Goal: Information Seeking & Learning: Check status

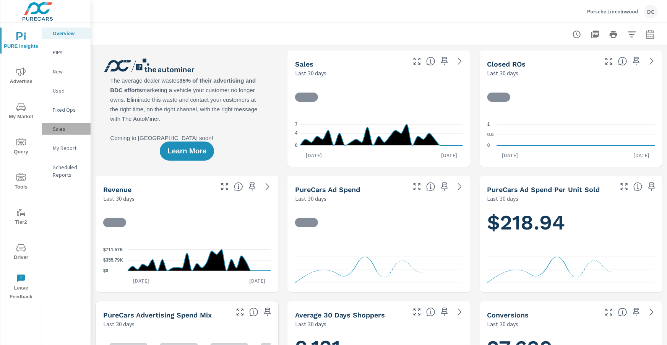
click at [62, 126] on p "Sales" at bounding box center [69, 129] width 32 height 8
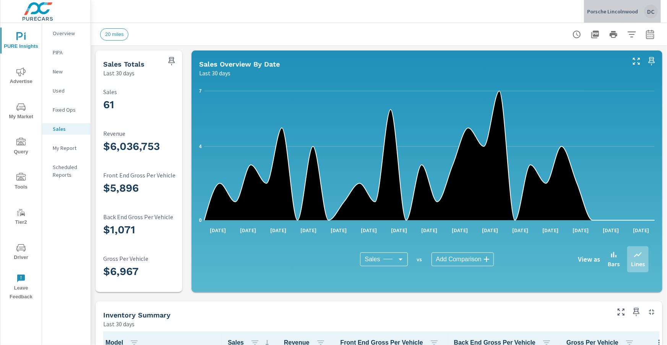
click at [629, 13] on p "Porsche Lincolnwood" at bounding box center [612, 11] width 51 height 7
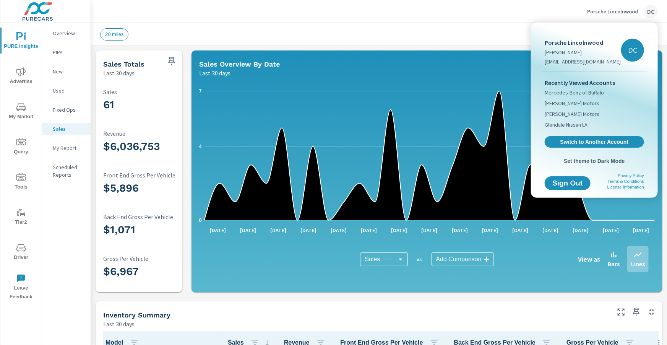
click at [30, 42] on div at bounding box center [333, 172] width 667 height 345
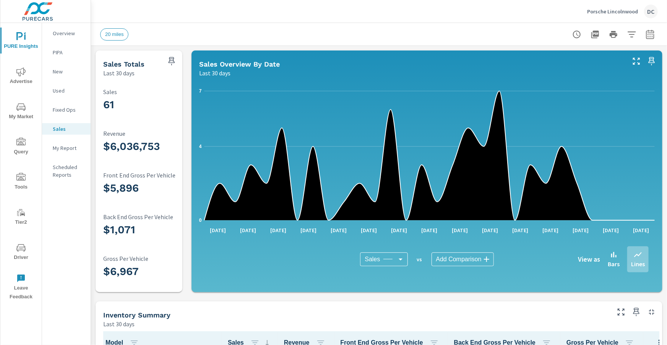
click at [60, 54] on p "PIPA" at bounding box center [69, 53] width 32 height 8
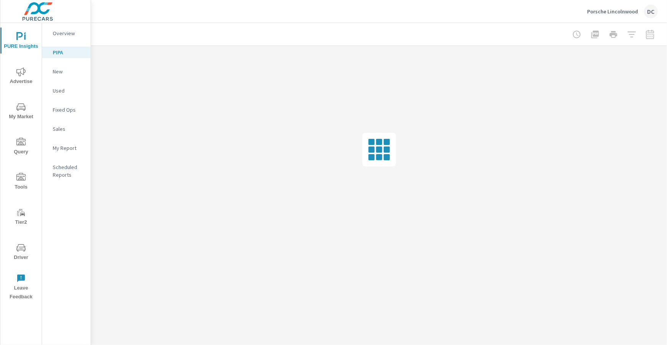
click at [62, 133] on div "Sales" at bounding box center [66, 128] width 49 height 11
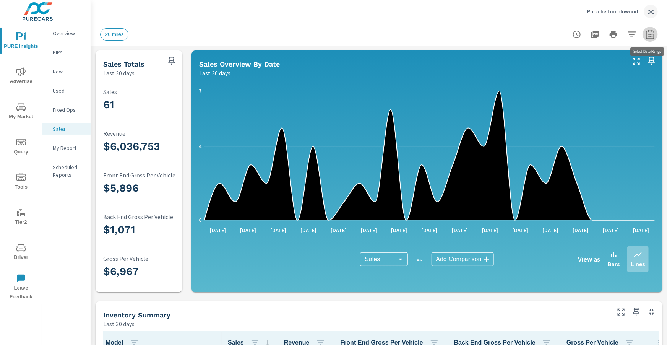
click at [646, 38] on icon "button" at bounding box center [649, 34] width 9 height 9
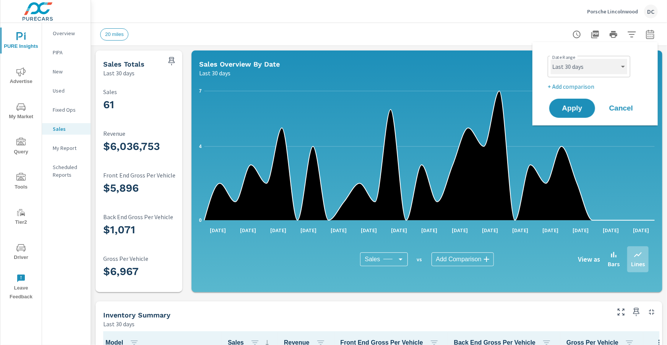
click at [614, 71] on select "Custom [DATE] Last week Last 7 days Last 14 days Last 30 days Last 45 days Last…" at bounding box center [589, 66] width 76 height 15
click at [551, 59] on select "Custom [DATE] Last week Last 7 days Last 14 days Last 30 days Last 45 days Last…" at bounding box center [589, 66] width 76 height 15
click at [602, 71] on select "Custom [DATE] Last week Last 7 days Last 14 days Last 30 days Last 45 days Last…" at bounding box center [589, 66] width 76 height 15
click at [551, 59] on select "Custom [DATE] Last week Last 7 days Last 14 days Last 30 days Last 45 days Last…" at bounding box center [589, 66] width 76 height 15
select select "Last month"
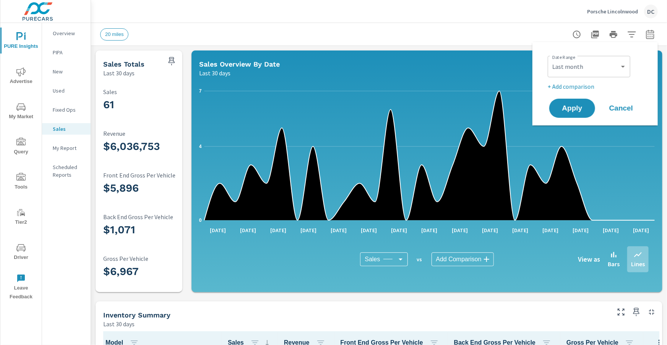
click at [591, 85] on p "+ Add comparison" at bounding box center [597, 86] width 98 height 9
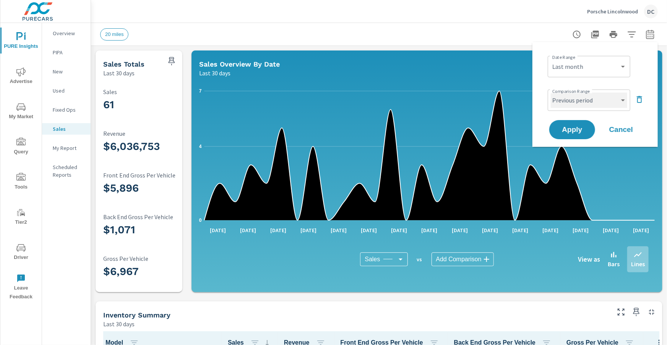
click at [587, 99] on select "Custom Previous period Previous month Previous year" at bounding box center [589, 99] width 76 height 15
click at [551, 92] on select "Custom Previous period Previous month Previous year" at bounding box center [589, 99] width 76 height 15
select select "Previous month"
click at [572, 124] on button "Apply" at bounding box center [571, 130] width 47 height 20
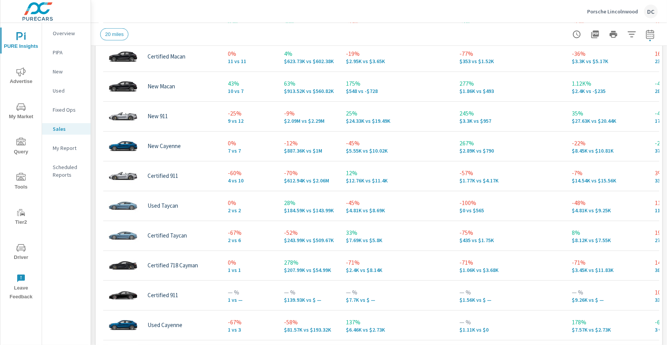
scroll to position [460, 0]
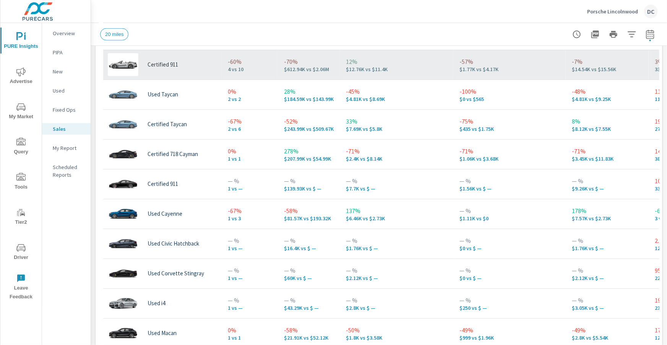
scroll to position [99, 0]
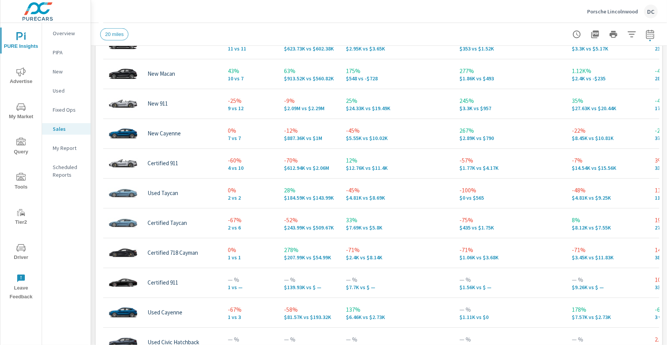
click at [65, 110] on p "Fixed Ops" at bounding box center [69, 110] width 32 height 8
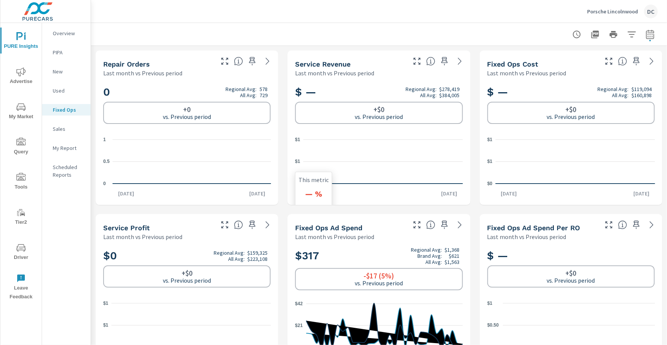
click at [306, 144] on icon "$0 $1 $1" at bounding box center [379, 161] width 168 height 56
click at [16, 75] on icon "nav menu" at bounding box center [20, 71] width 9 height 9
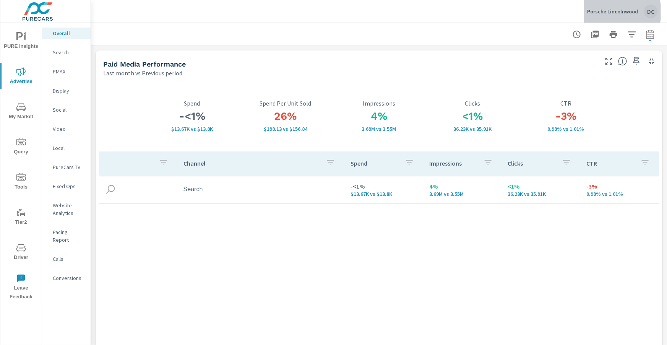
click at [621, 12] on p "Porsche Lincolnwood" at bounding box center [612, 11] width 51 height 7
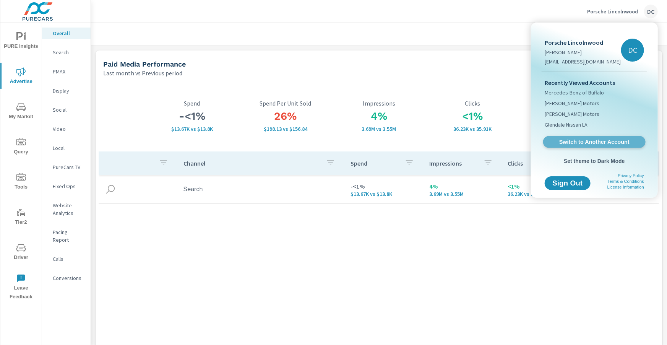
click at [584, 141] on span "Switch to Another Account" at bounding box center [594, 141] width 94 height 7
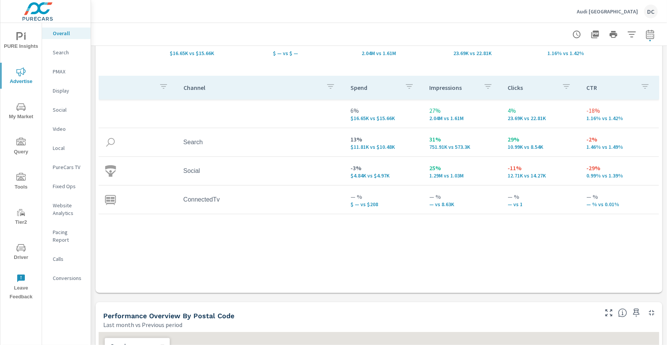
scroll to position [77, 0]
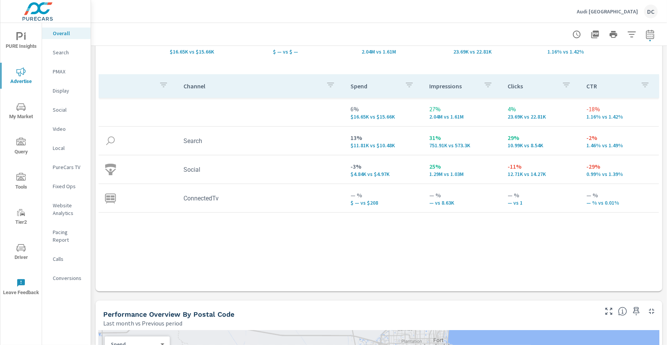
click at [57, 72] on p "PMAX" at bounding box center [69, 72] width 32 height 8
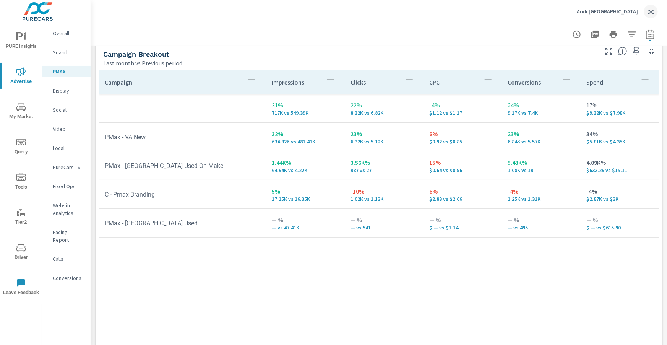
scroll to position [93, 0]
click at [71, 34] on p "Overall" at bounding box center [69, 33] width 32 height 8
